Goal: Book appointment/travel/reservation

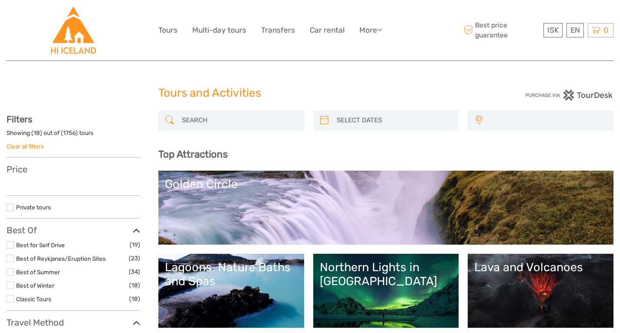
select select
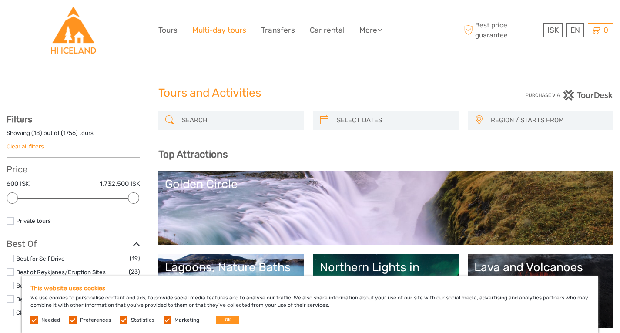
click at [228, 32] on link "Multi-day tours" at bounding box center [219, 30] width 54 height 13
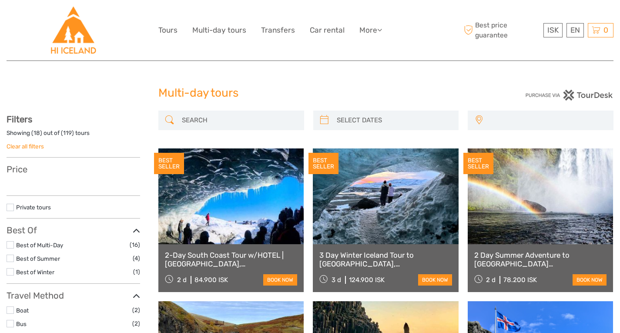
select select
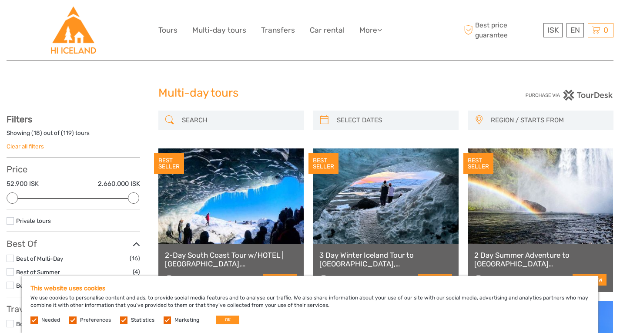
click at [47, 320] on label "Needed" at bounding box center [50, 319] width 19 height 7
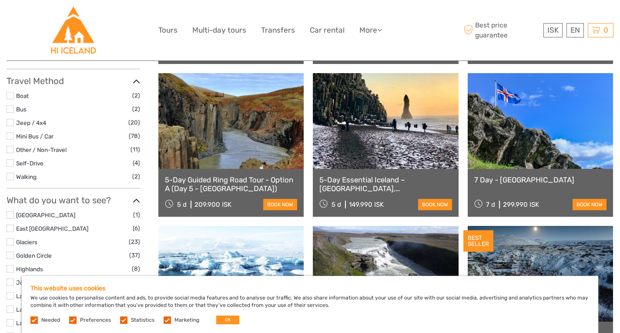
scroll to position [226, 0]
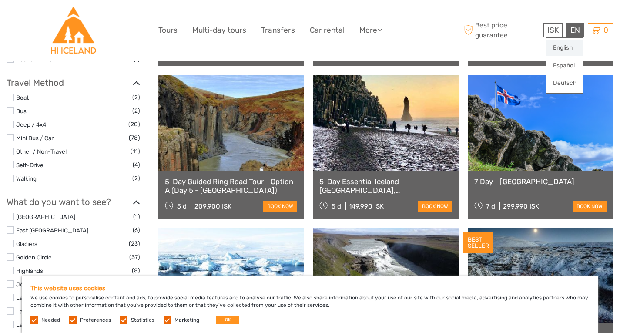
click at [565, 49] on link "English" at bounding box center [564, 48] width 37 height 16
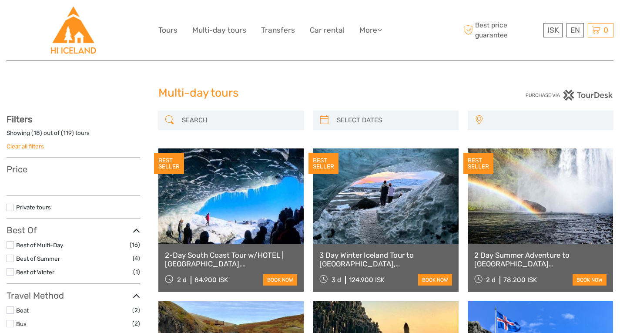
select select
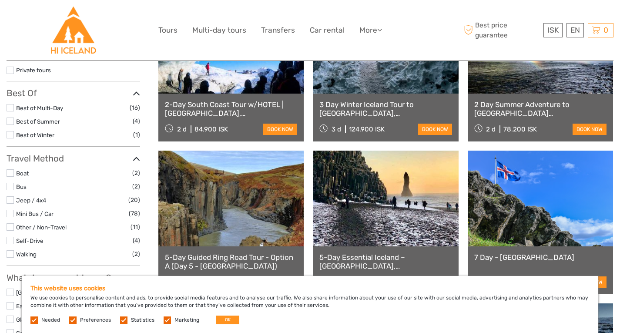
scroll to position [139, 0]
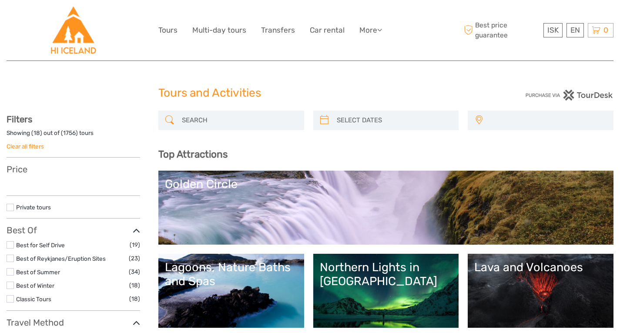
select select
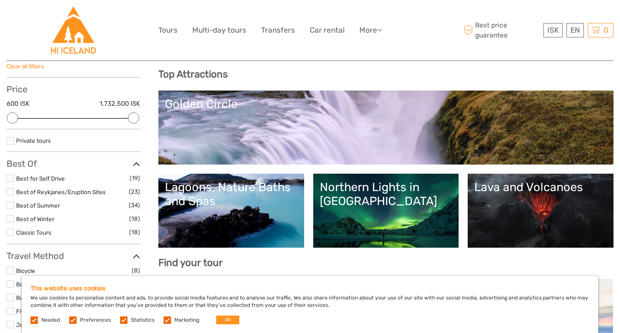
scroll to position [70, 0]
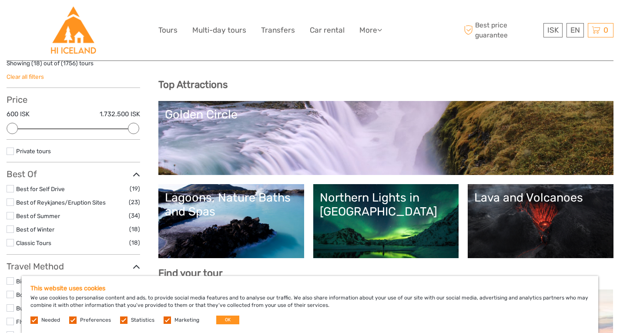
click at [519, 225] on link "Lava and Volcanoes" at bounding box center [540, 220] width 133 height 61
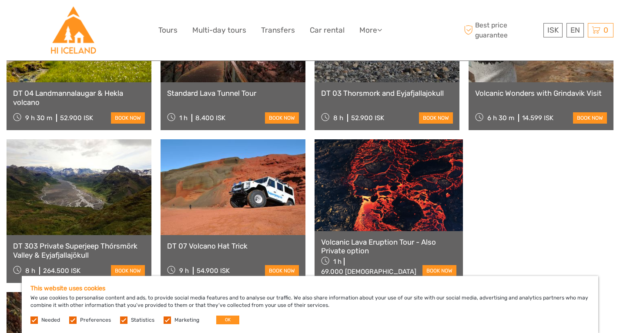
scroll to position [609, 0]
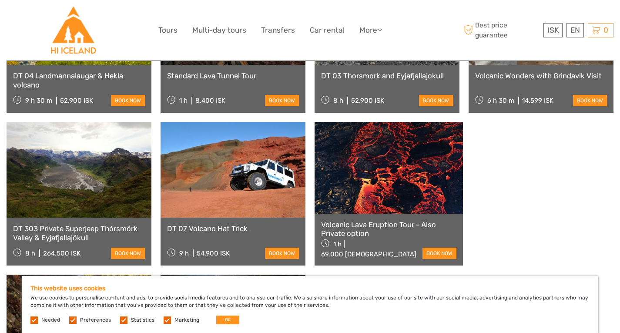
click at [151, 274] on link at bounding box center [79, 322] width 145 height 96
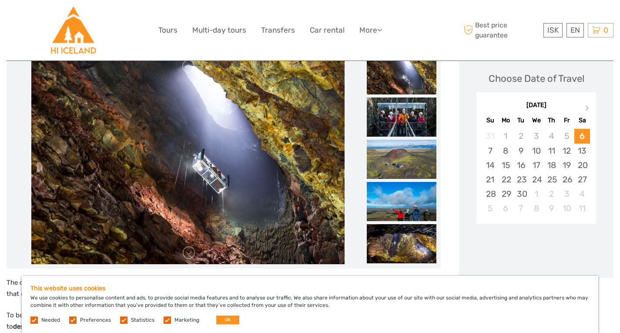
scroll to position [157, 0]
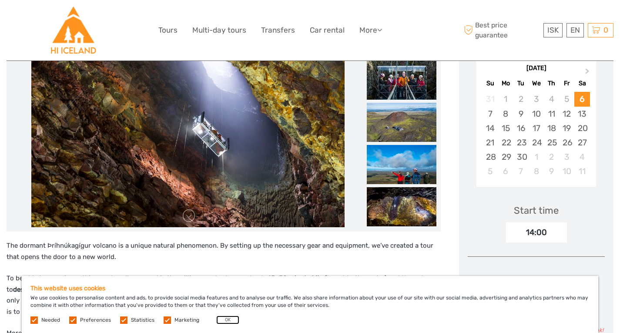
click at [226, 318] on button "OK" at bounding box center [227, 319] width 23 height 9
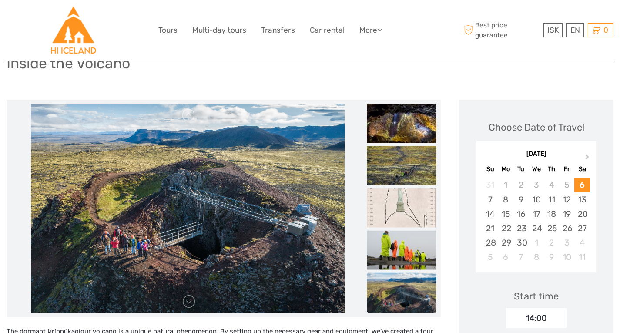
scroll to position [70, 0]
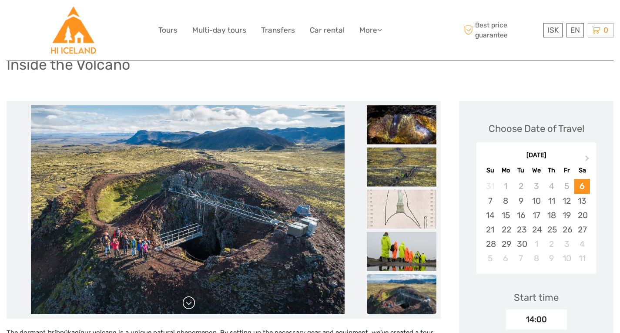
click at [191, 304] on link at bounding box center [189, 303] width 14 height 14
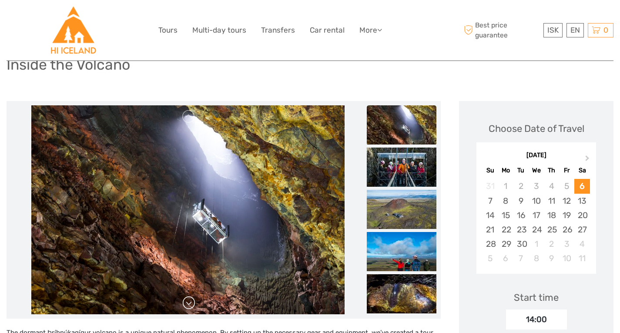
click at [190, 304] on link at bounding box center [189, 303] width 14 height 14
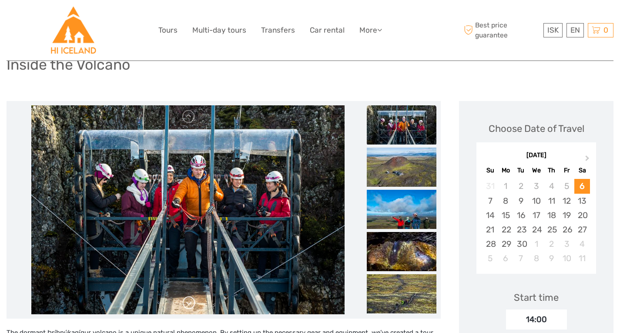
click at [190, 304] on link at bounding box center [189, 303] width 14 height 14
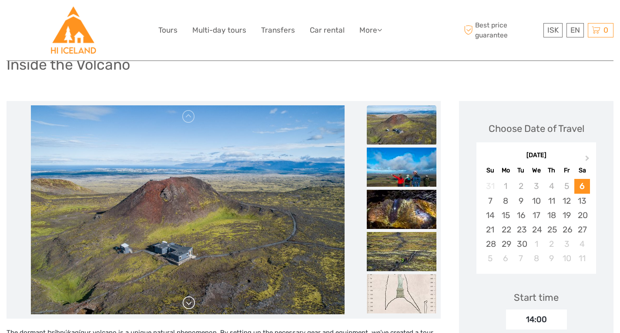
click at [190, 304] on link at bounding box center [189, 303] width 14 height 14
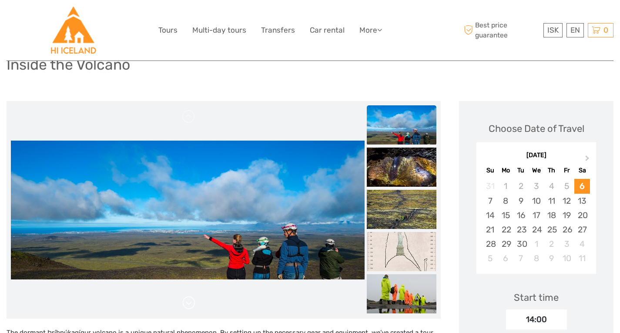
click at [190, 304] on link at bounding box center [189, 303] width 14 height 14
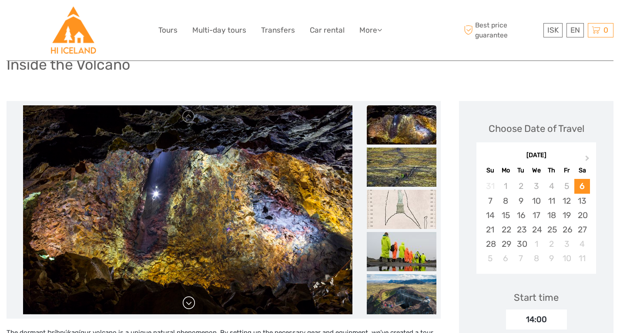
click at [190, 304] on link at bounding box center [189, 303] width 14 height 14
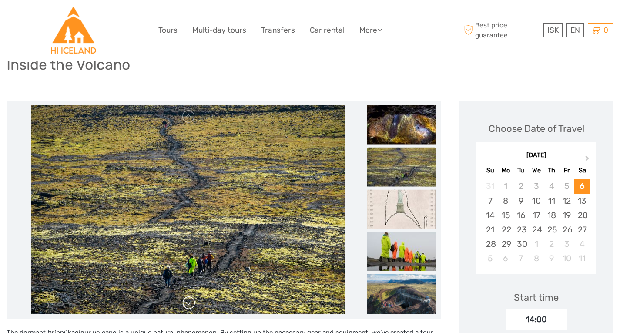
click at [190, 304] on link at bounding box center [189, 303] width 14 height 14
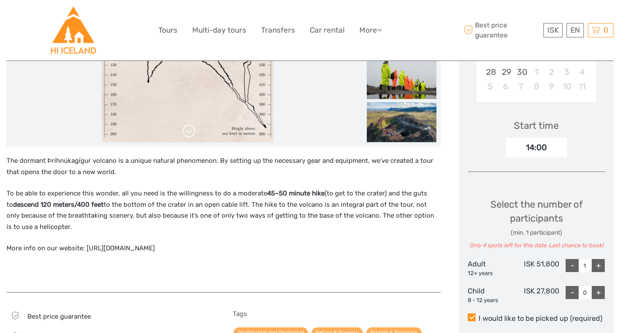
scroll to position [261, 0]
